Goal: Check status

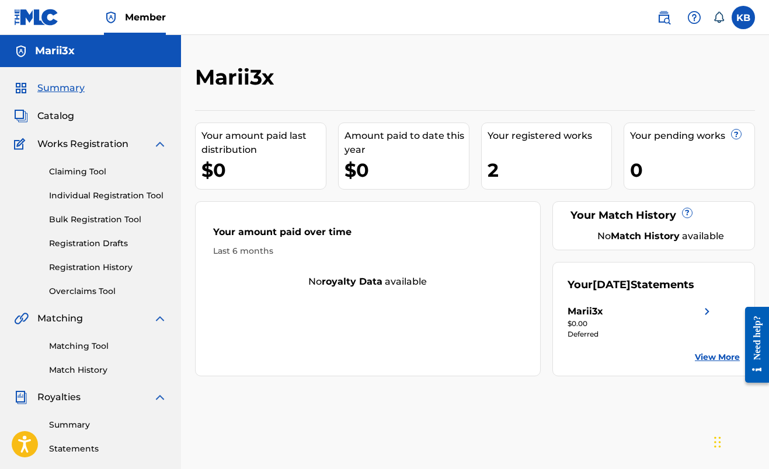
click at [587, 92] on div "Marii3x" at bounding box center [410, 81] width 431 height 34
click at [709, 354] on link "View More" at bounding box center [717, 358] width 45 height 12
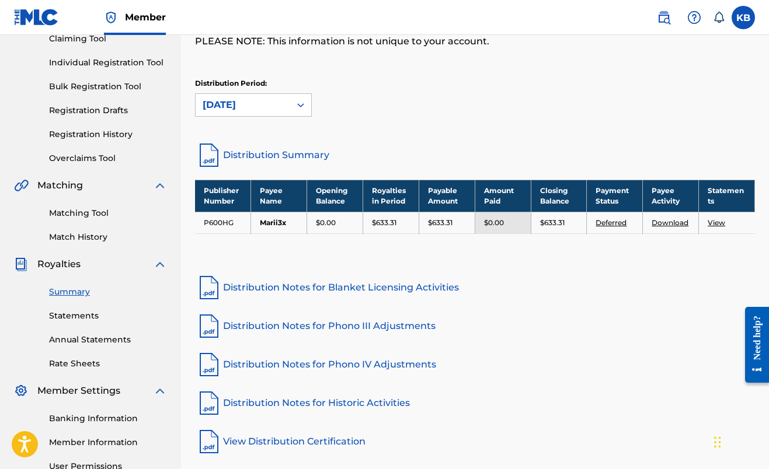
scroll to position [145, 0]
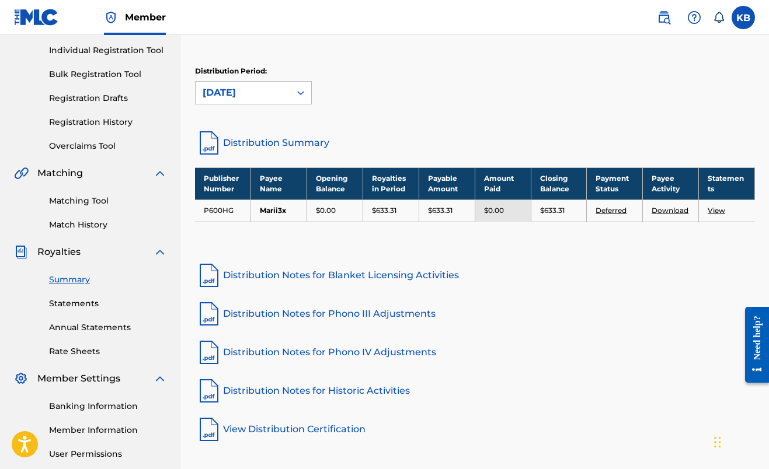
click at [273, 207] on td "Marii3x" at bounding box center [279, 211] width 56 height 22
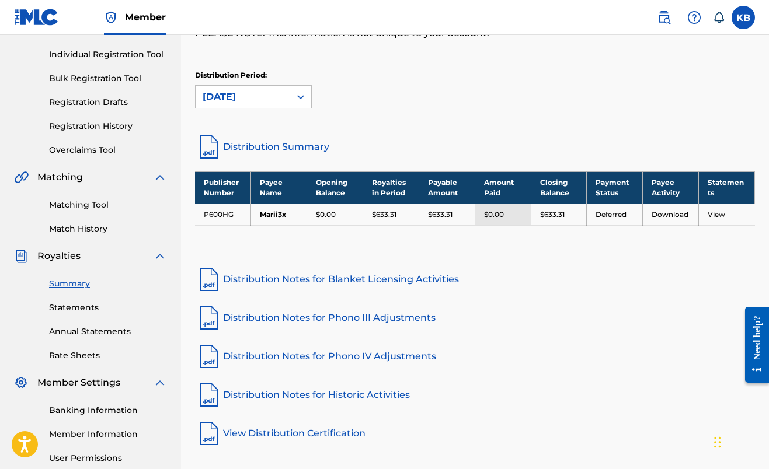
scroll to position [138, 0]
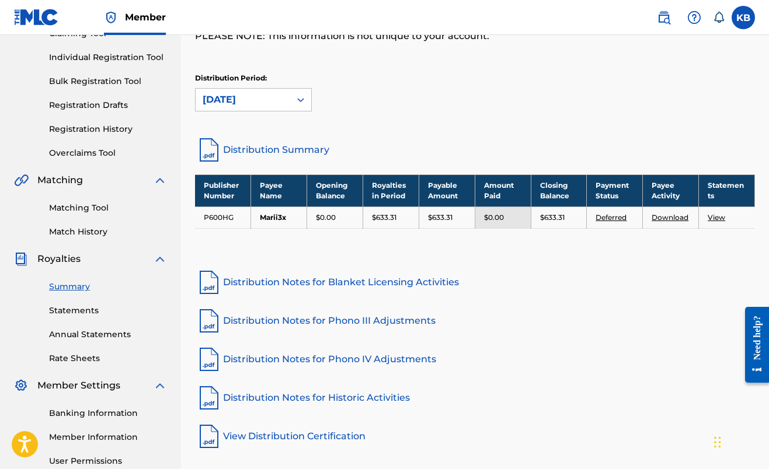
click at [302, 148] on link "Distribution Summary" at bounding box center [475, 150] width 560 height 28
